Goal: Information Seeking & Learning: Learn about a topic

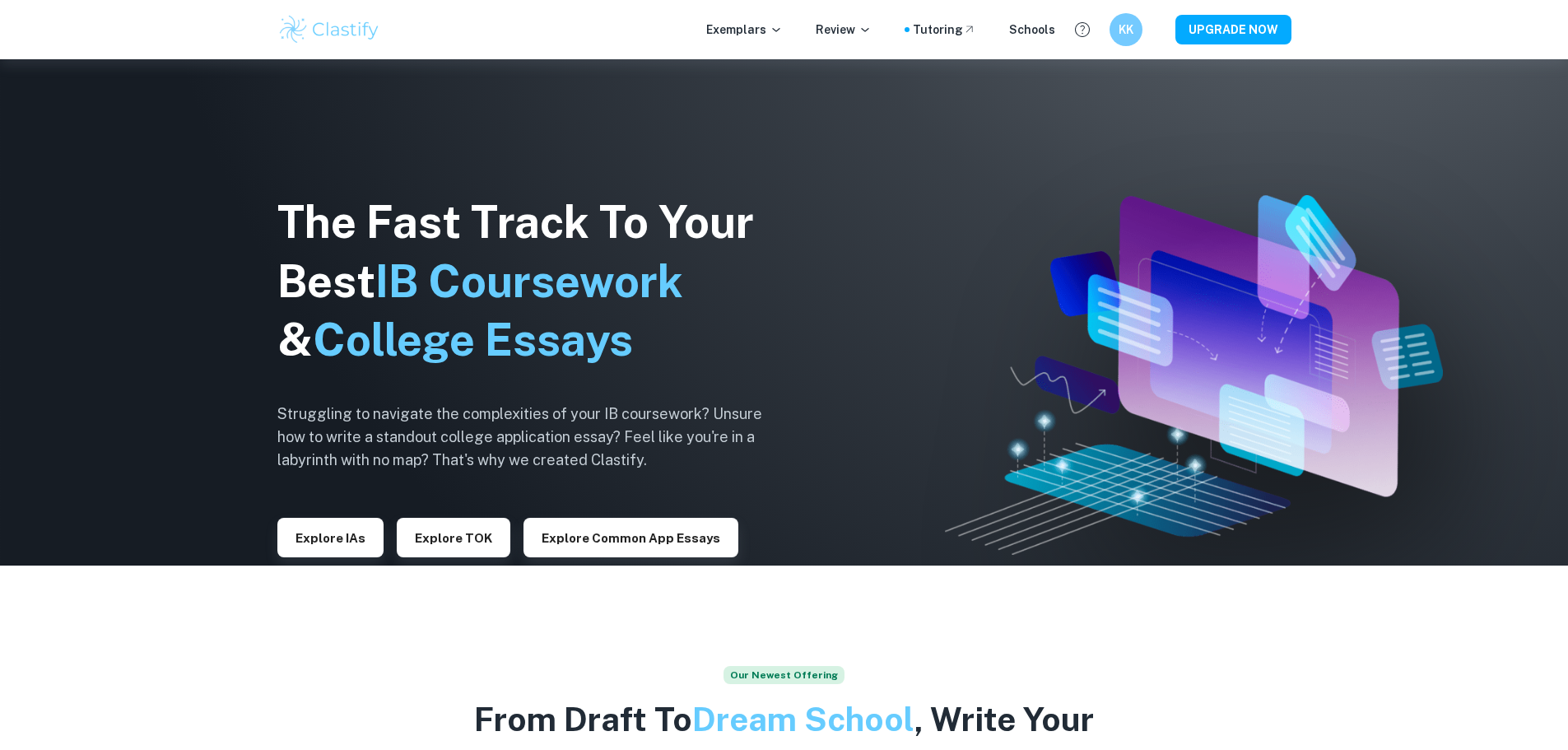
scroll to position [165, 0]
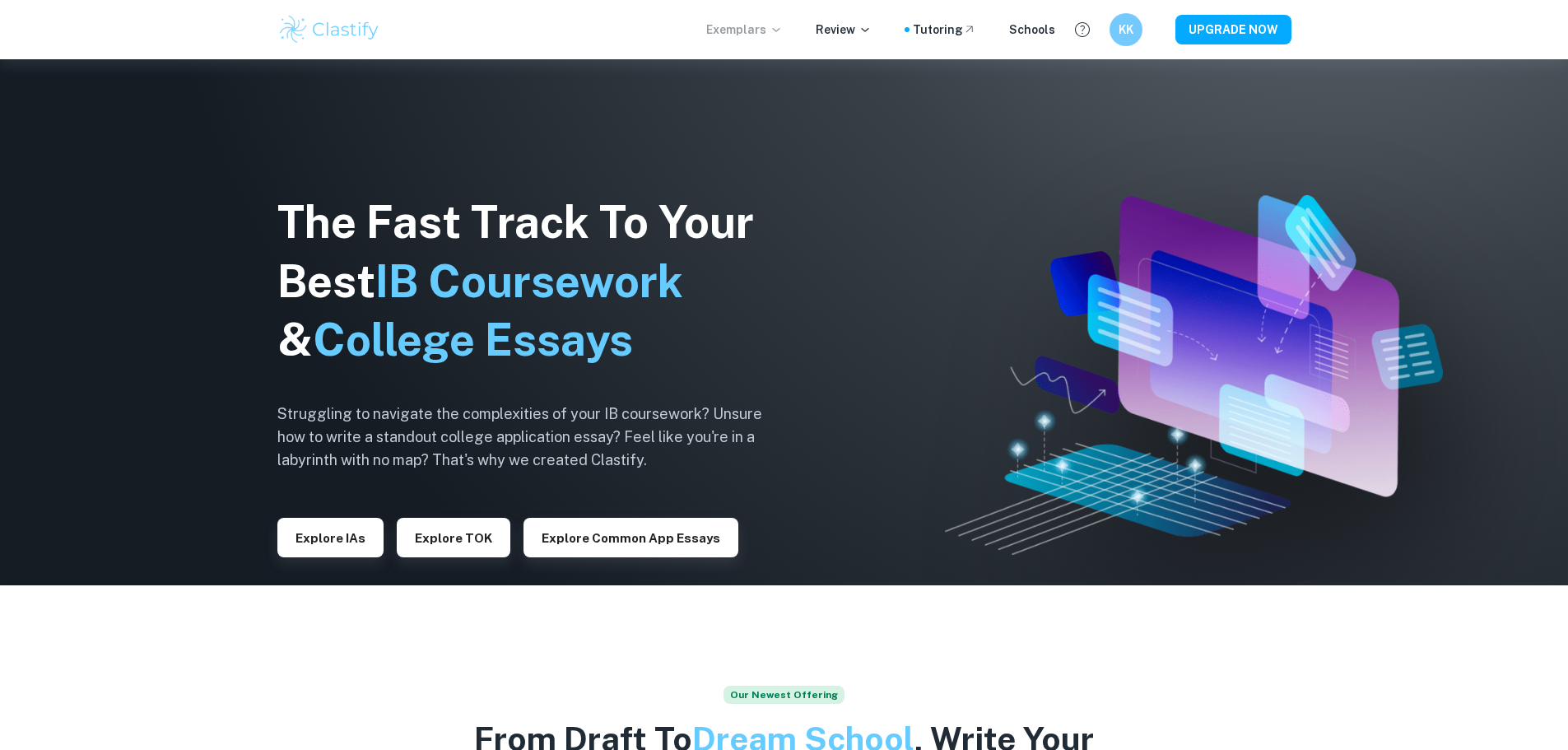
click at [736, 40] on div "Exemplars Review Tutoring Schools KK UPGRADE NOW" at bounding box center [784, 29] width 1053 height 33
click at [741, 29] on p "Exemplars" at bounding box center [744, 29] width 76 height 18
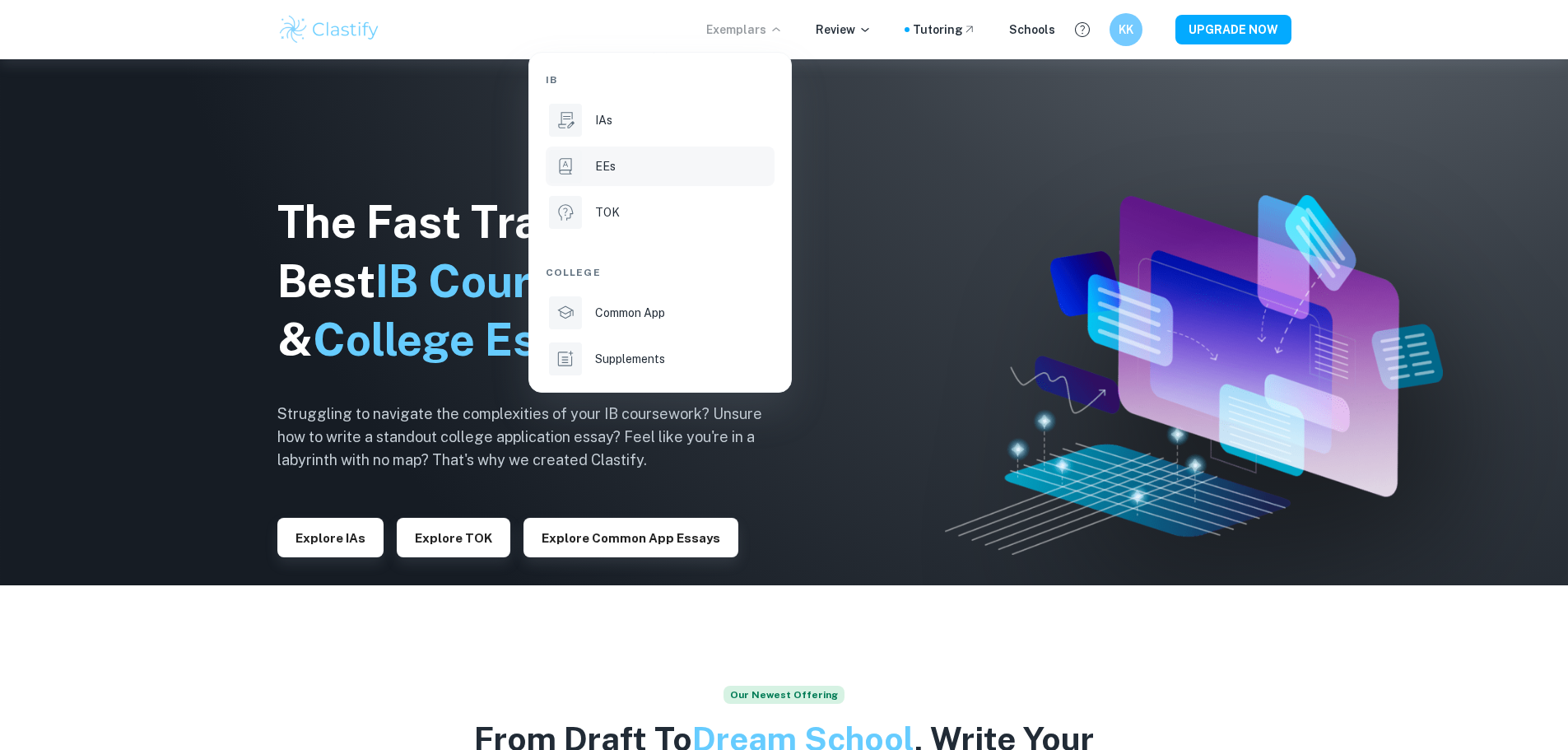
click at [580, 170] on div at bounding box center [565, 166] width 33 height 33
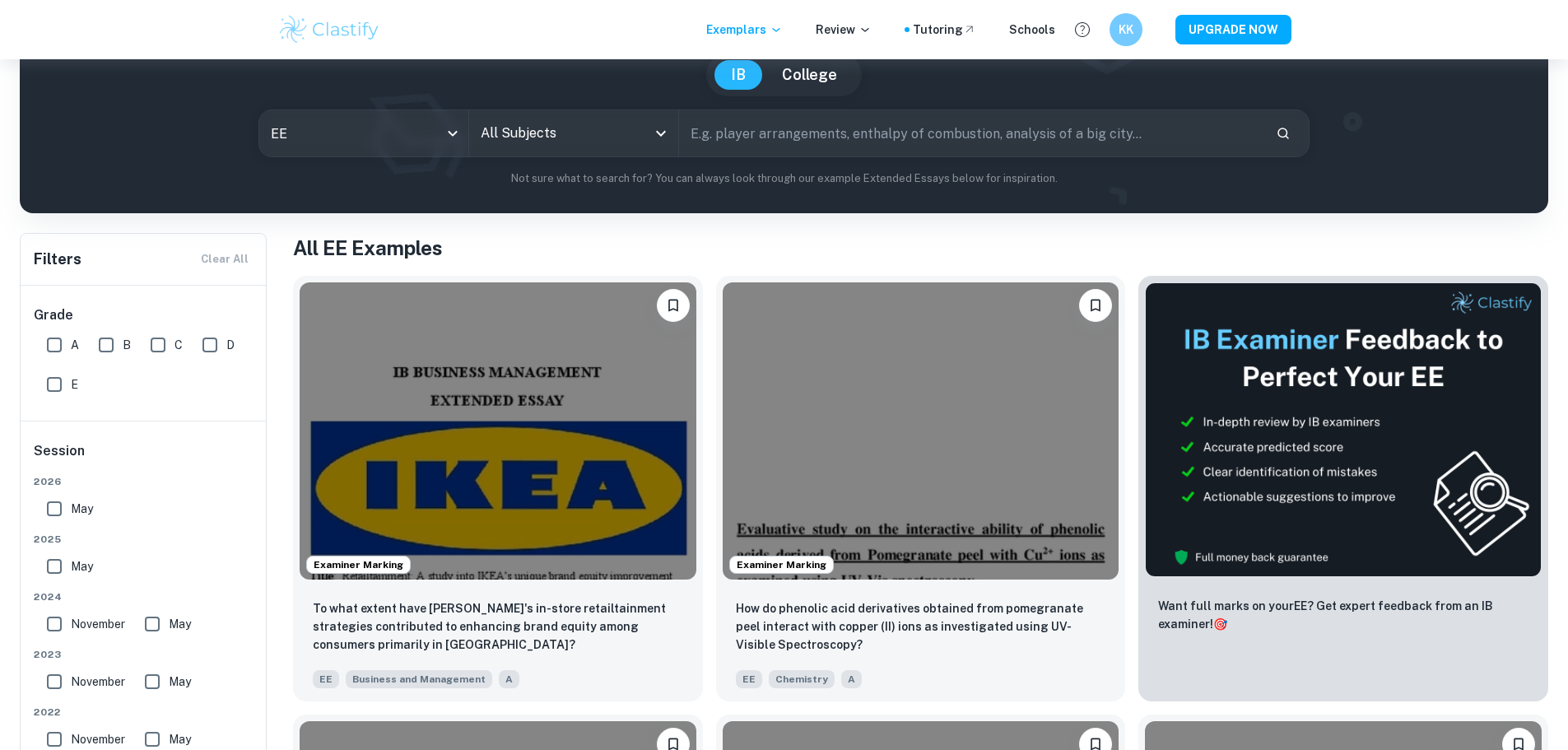
scroll to position [165, 0]
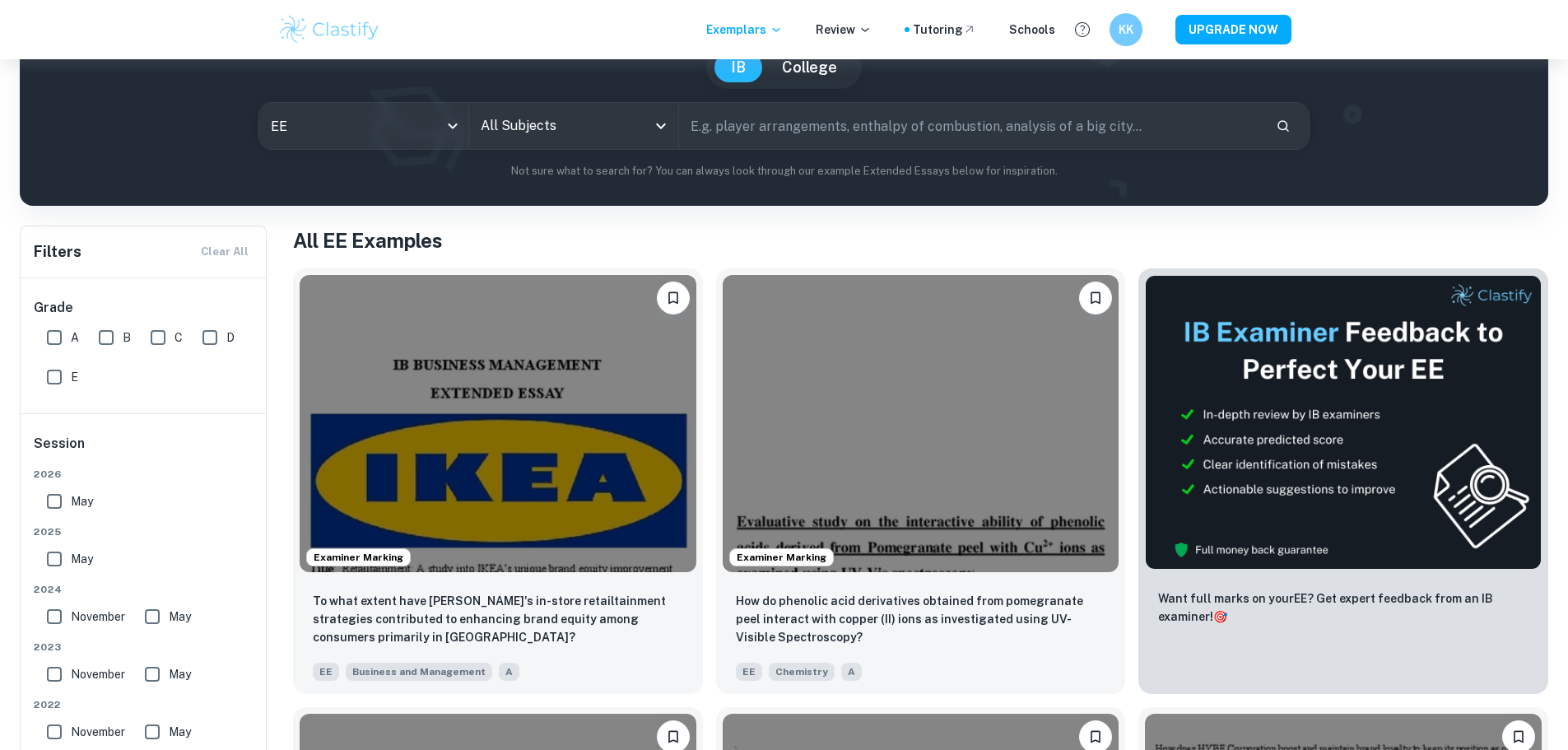
click at [641, 134] on input "All Subjects" at bounding box center [562, 125] width 169 height 31
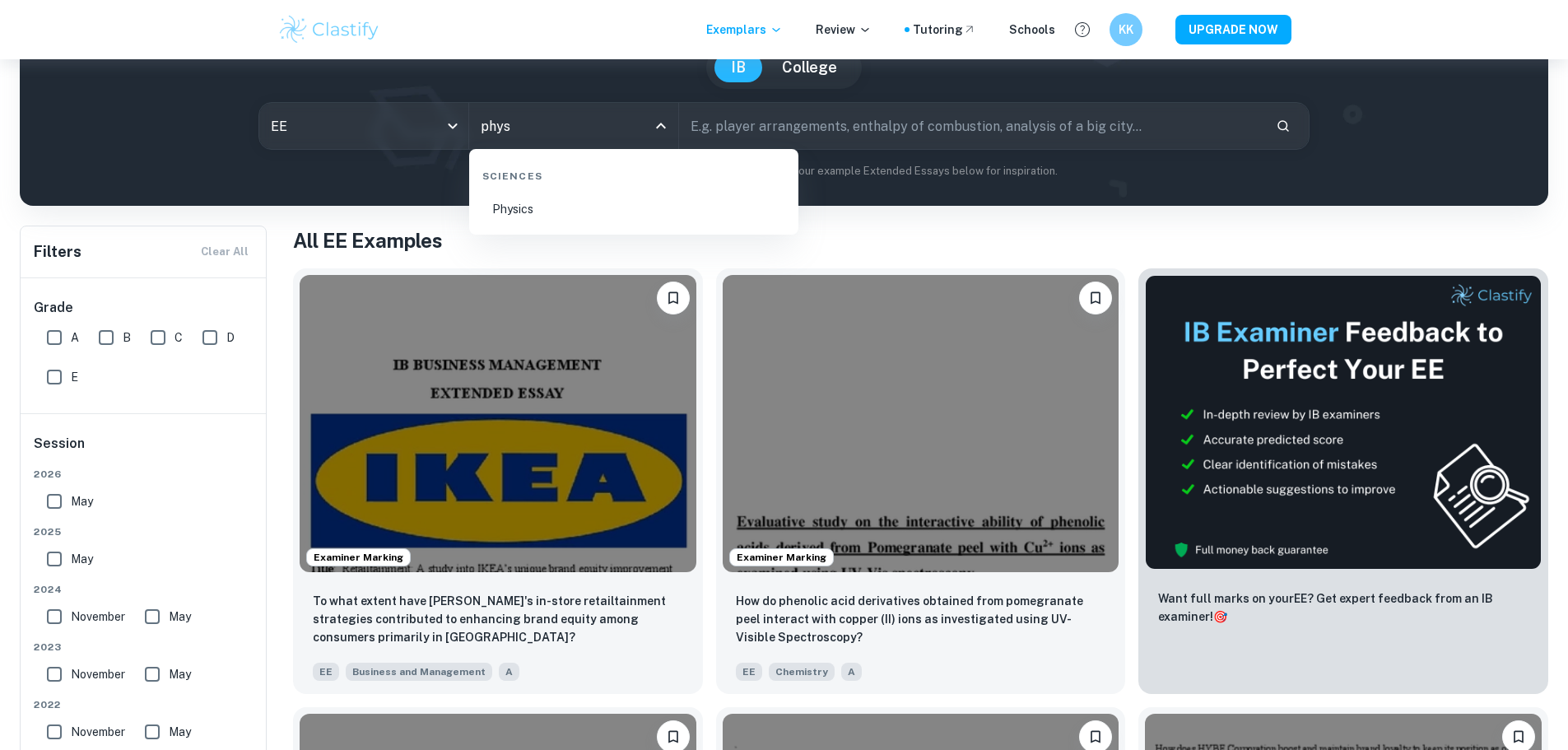
click at [553, 200] on li "Physics" at bounding box center [634, 209] width 316 height 38
type input "Physics"
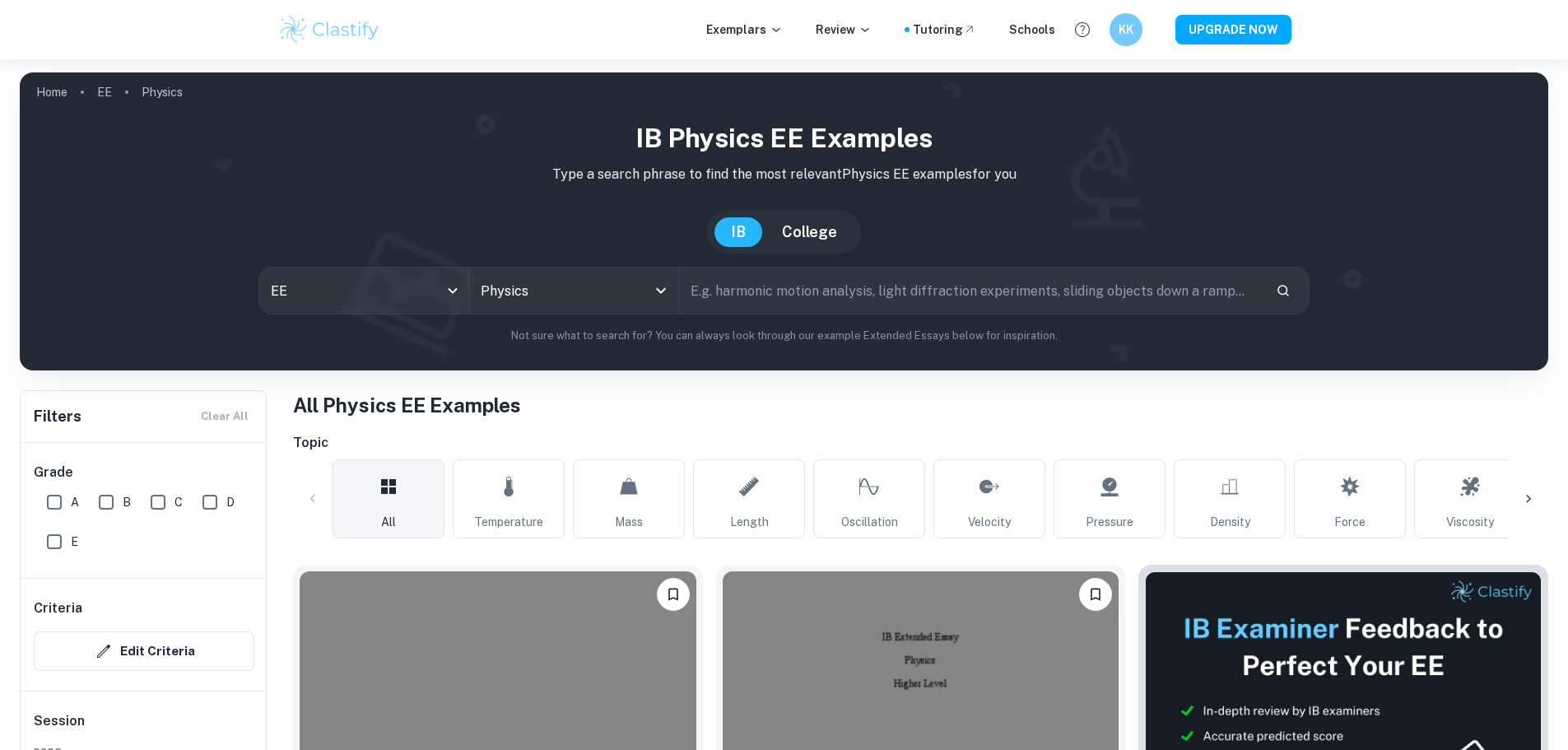
click at [58, 505] on input "A" at bounding box center [54, 502] width 33 height 33
checkbox input "true"
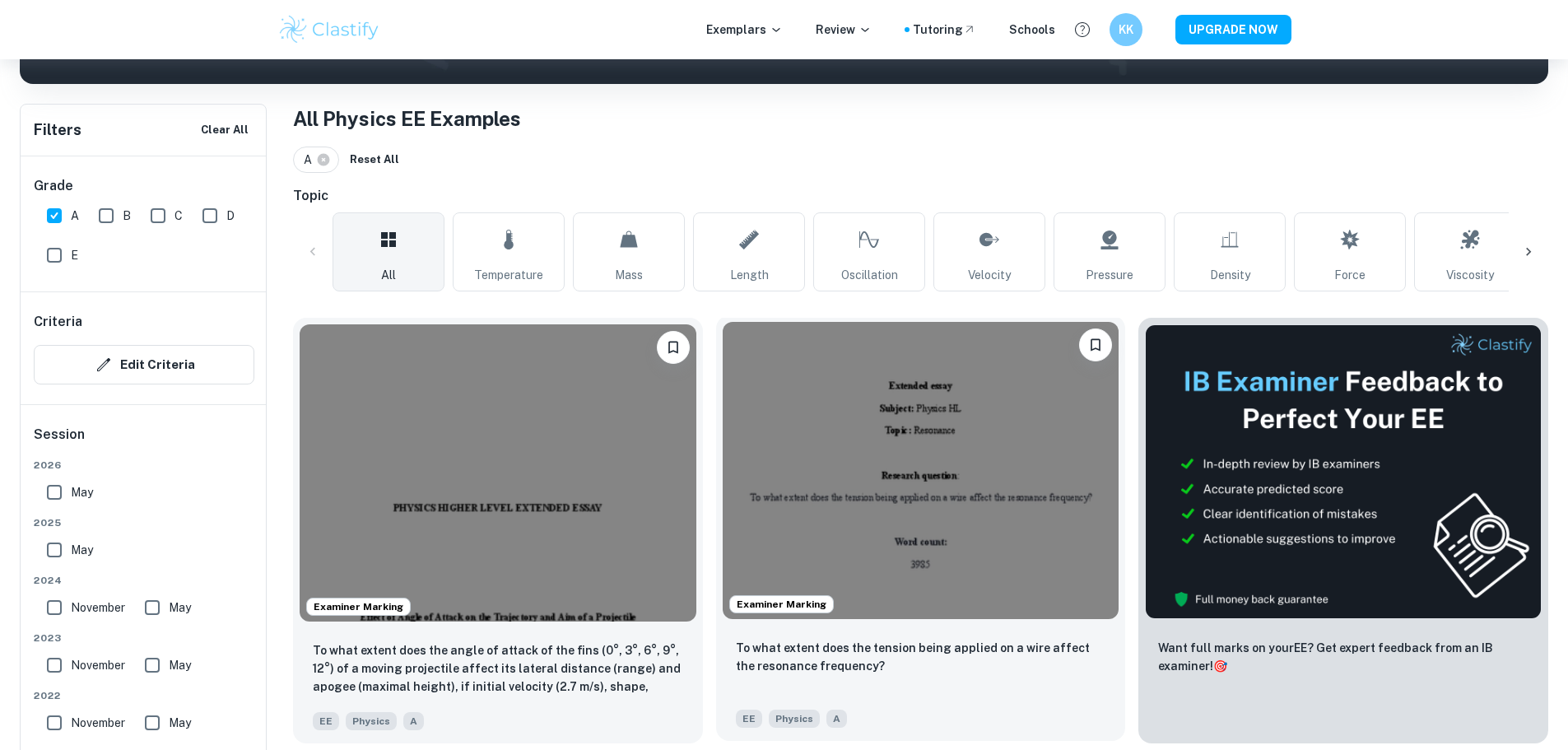
scroll to position [329, 0]
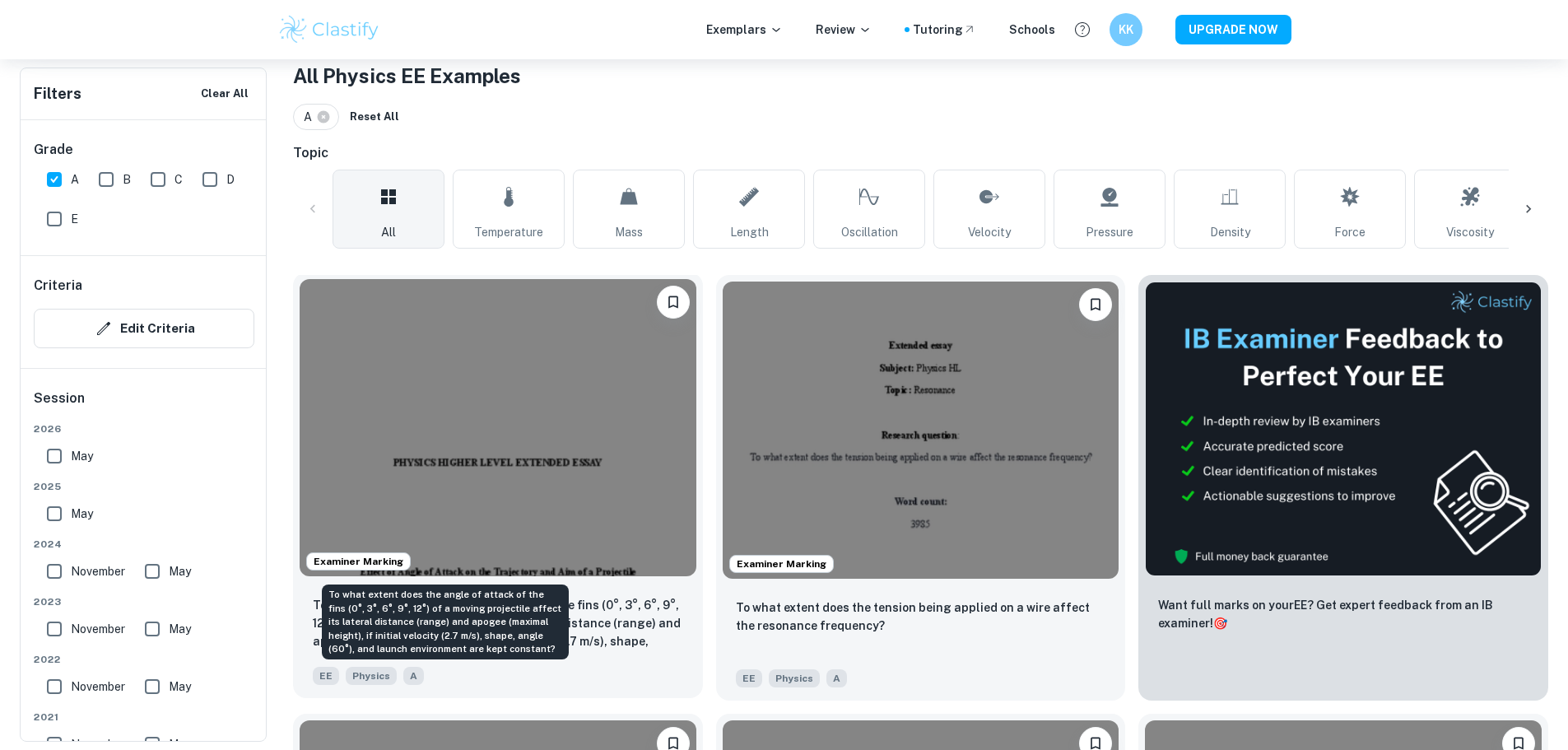
click at [482, 596] on p "To what extent does the angle of attack of the fins (0°, 3°, 6°, 9°, 12°) of a …" at bounding box center [498, 623] width 371 height 56
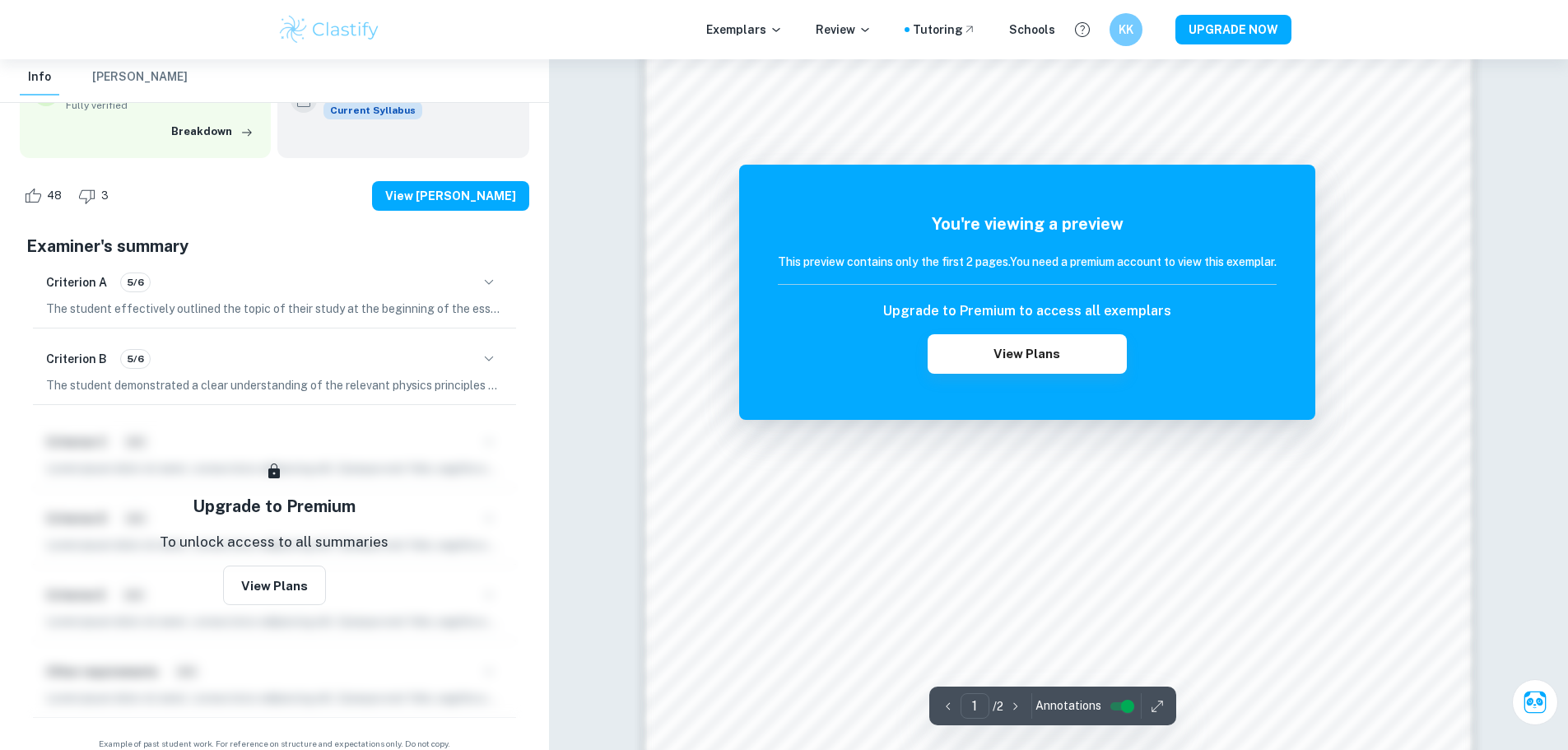
scroll to position [1167, 0]
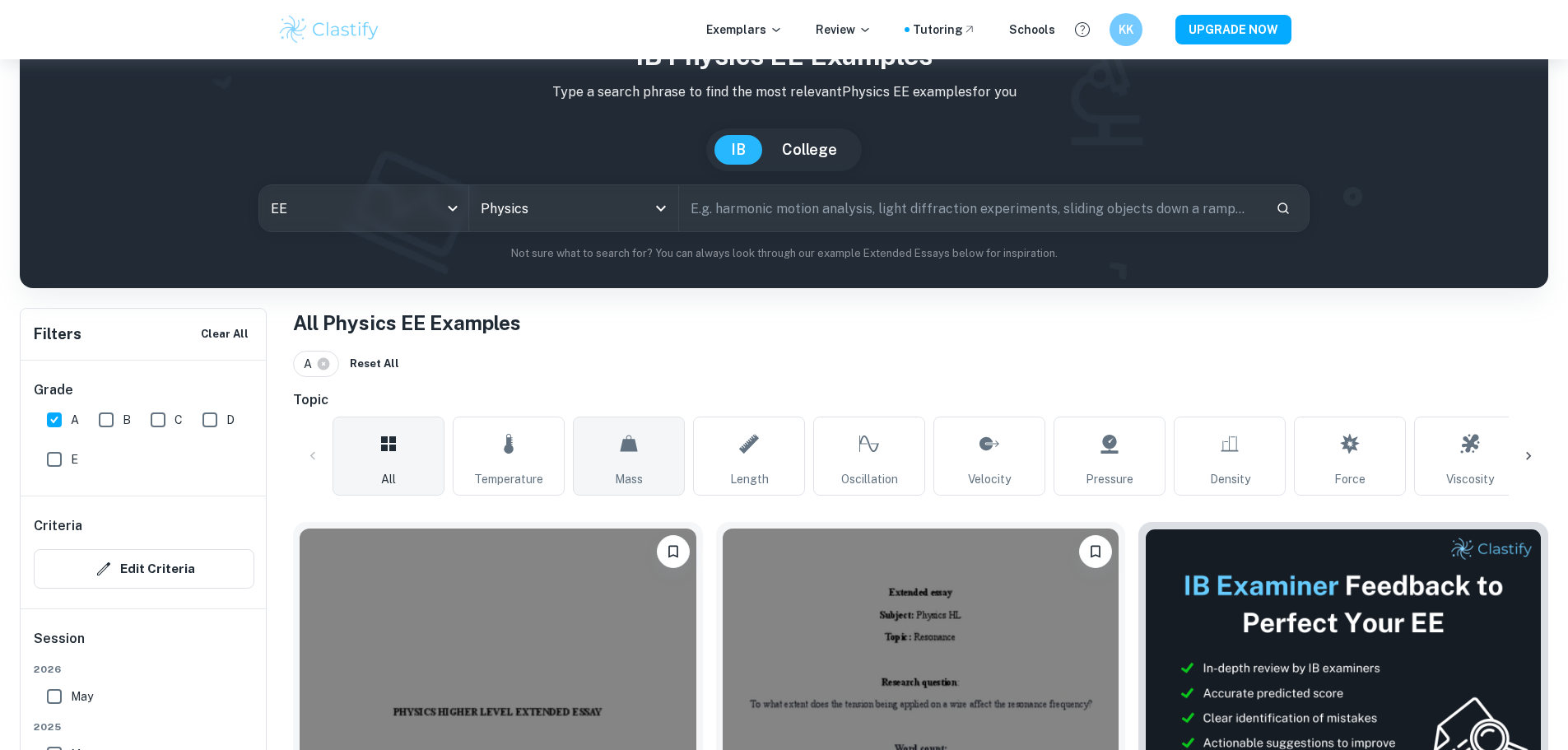
scroll to position [247, 0]
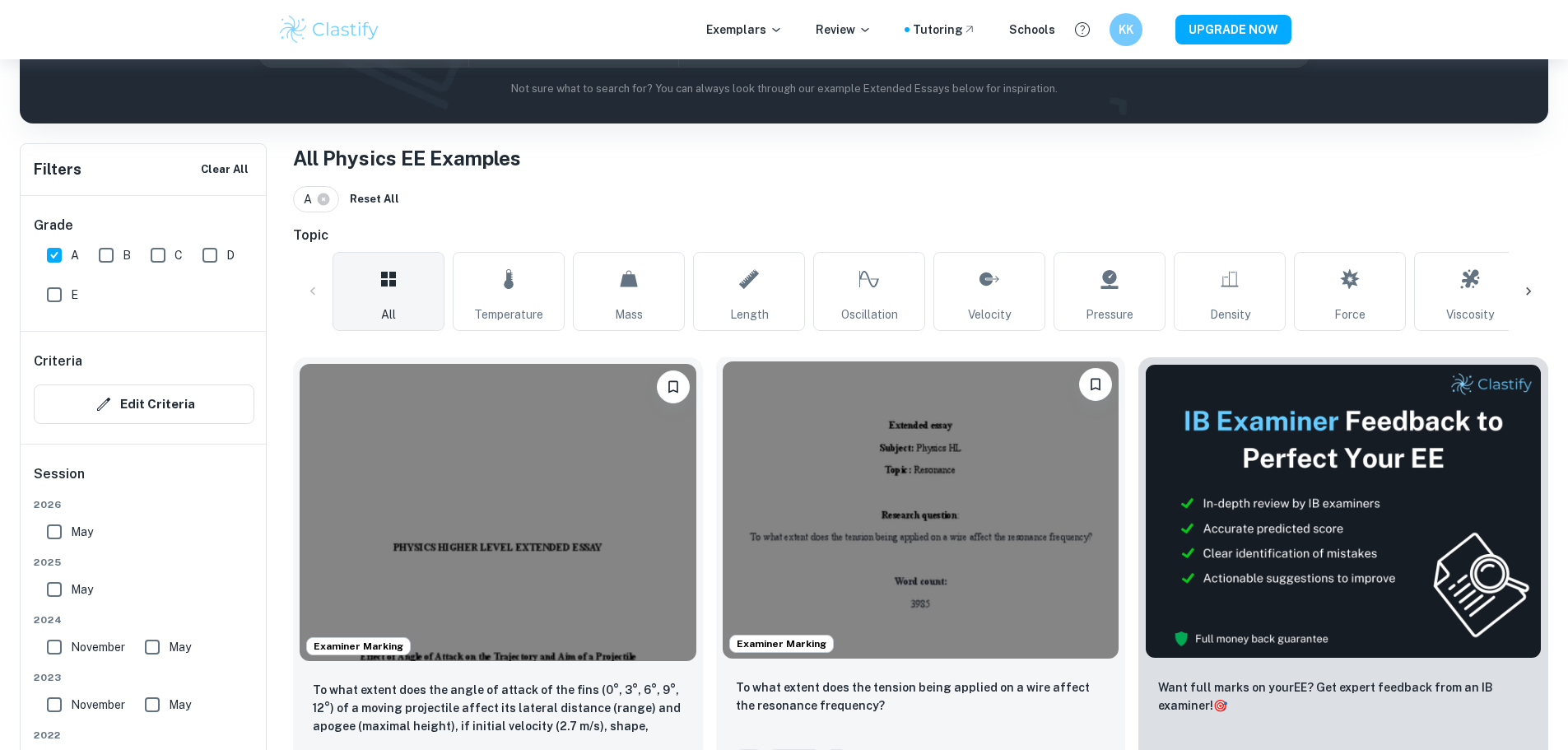
click at [806, 678] on p "To what extent does the tension being applied on a wire affect the resonance fr…" at bounding box center [921, 696] width 371 height 36
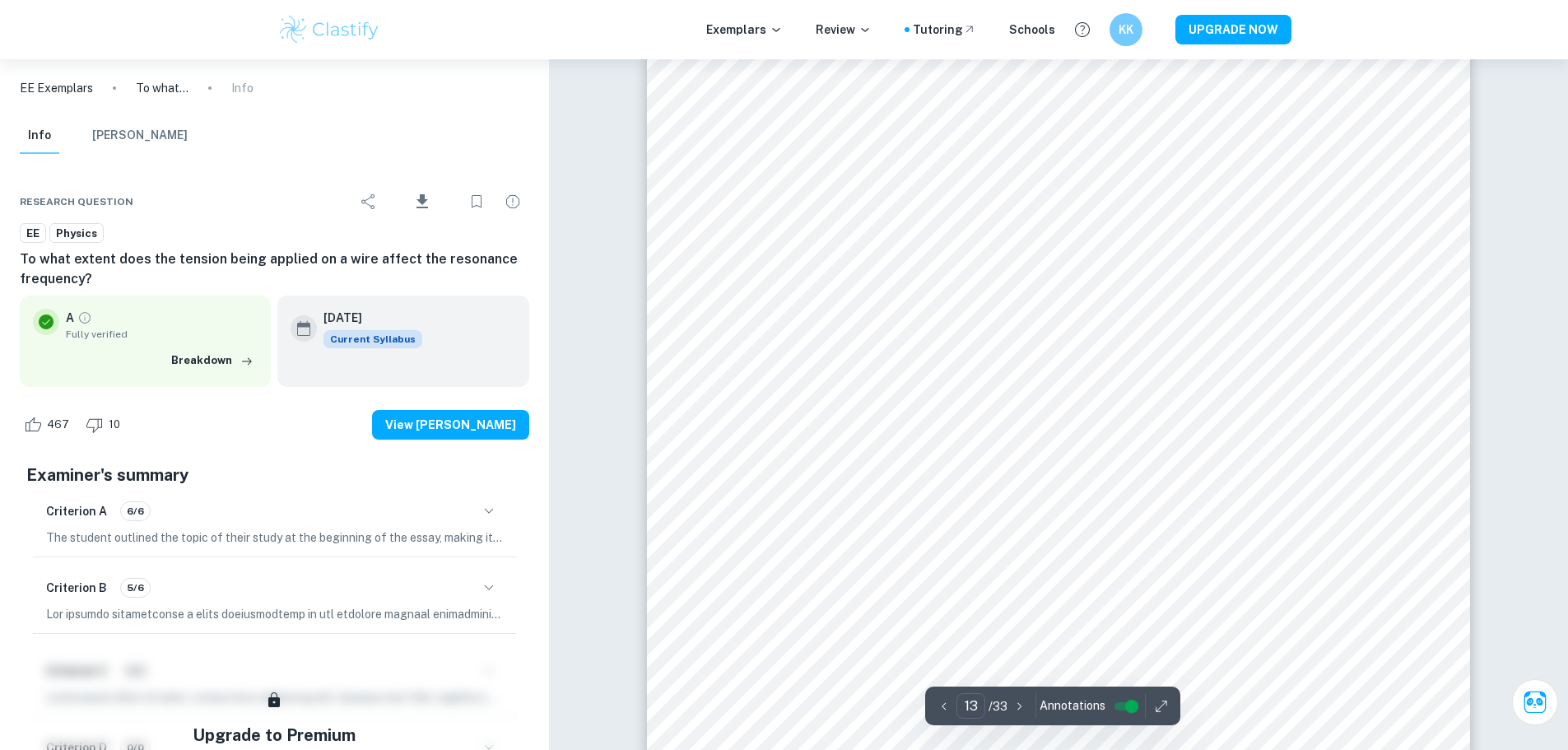
scroll to position [13584, 0]
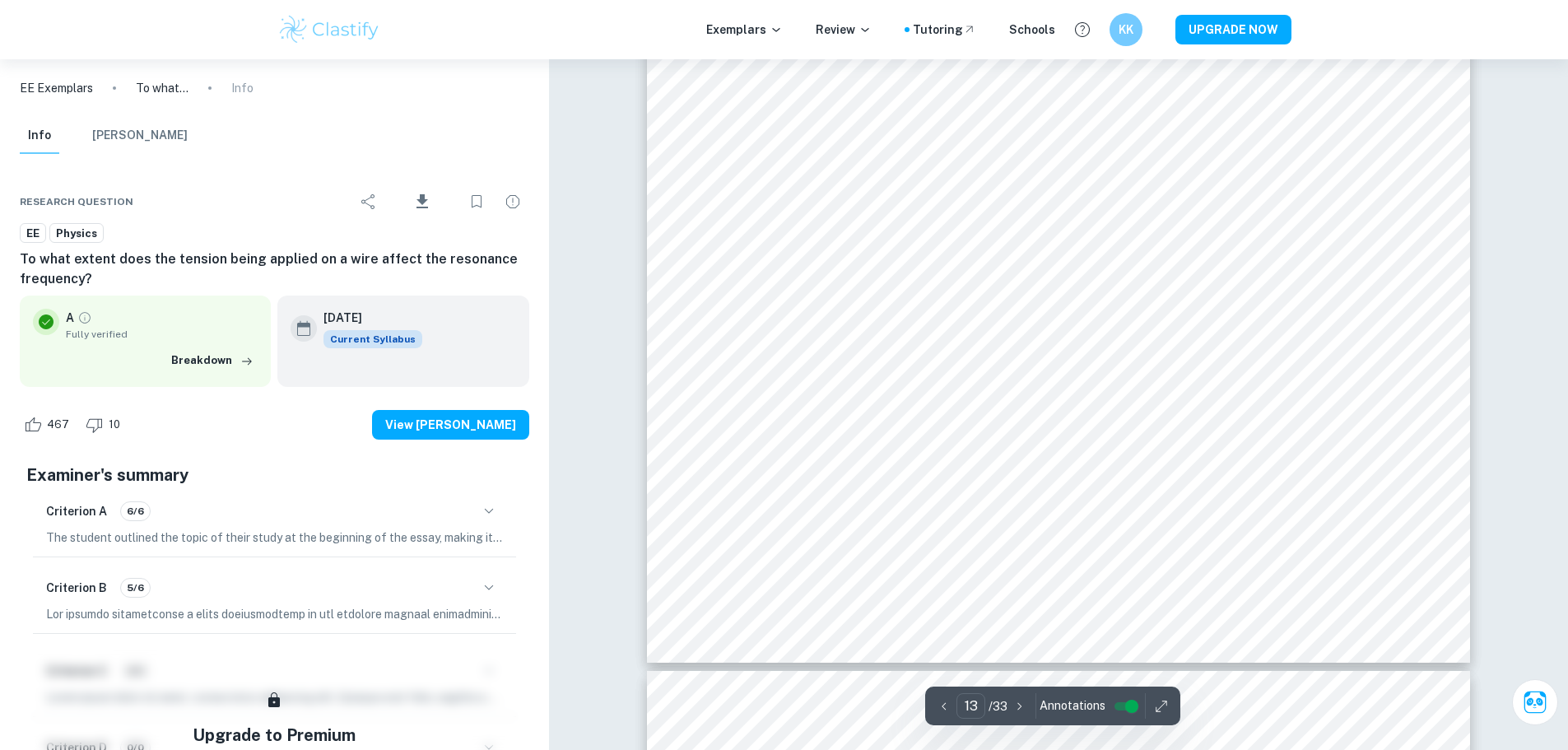
type input "14"
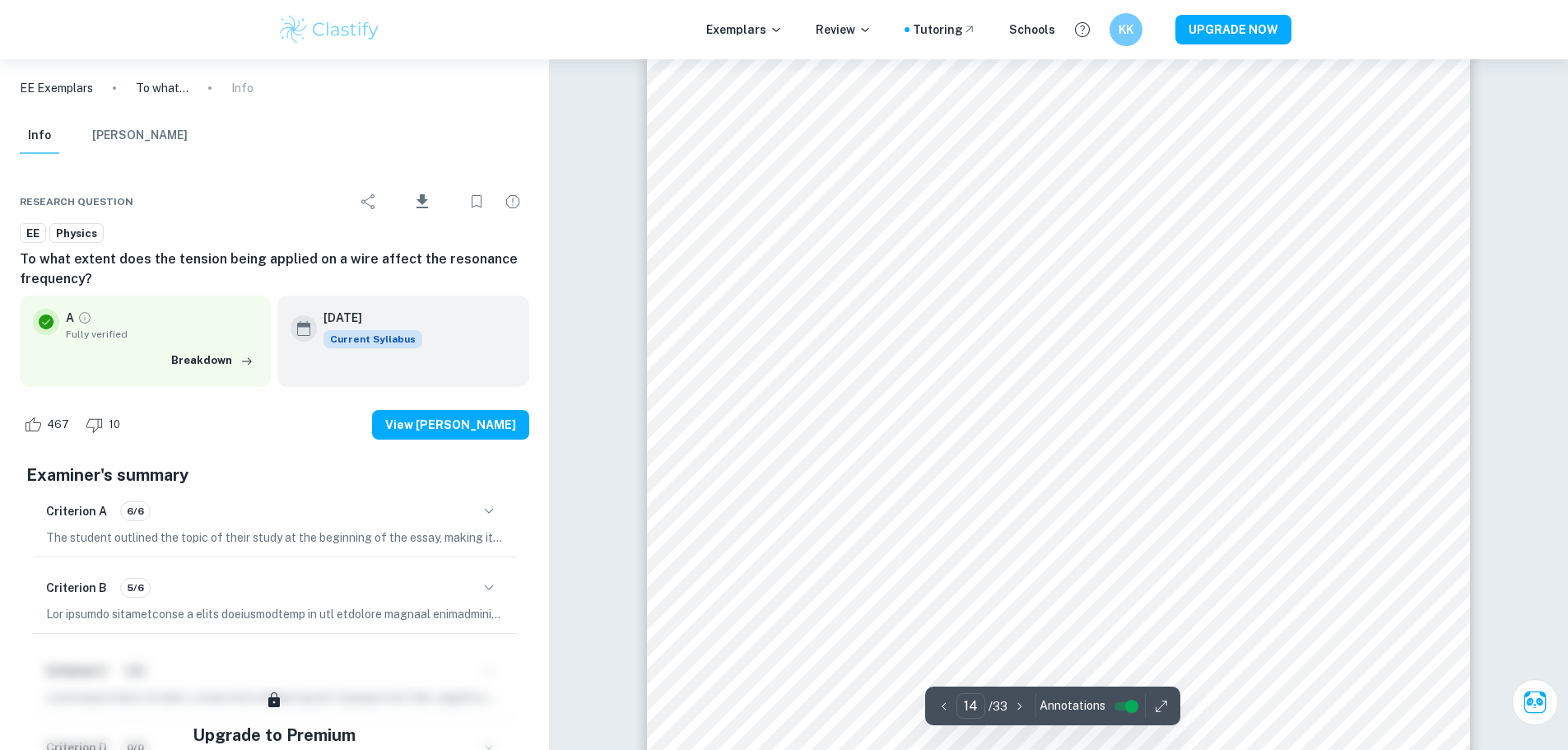
scroll to position [14737, 0]
